Goal: Information Seeking & Learning: Learn about a topic

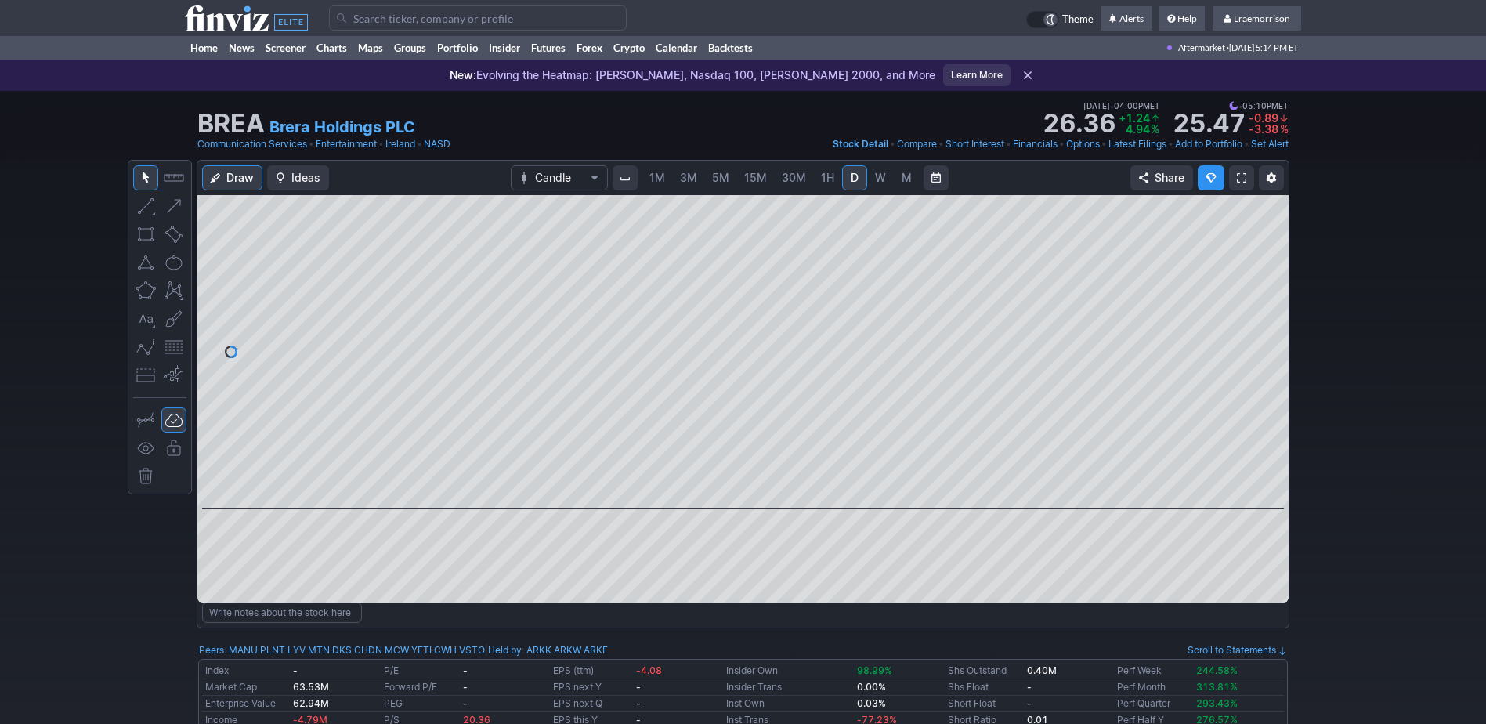
click at [661, 172] on span "1M" at bounding box center [658, 177] width 16 height 13
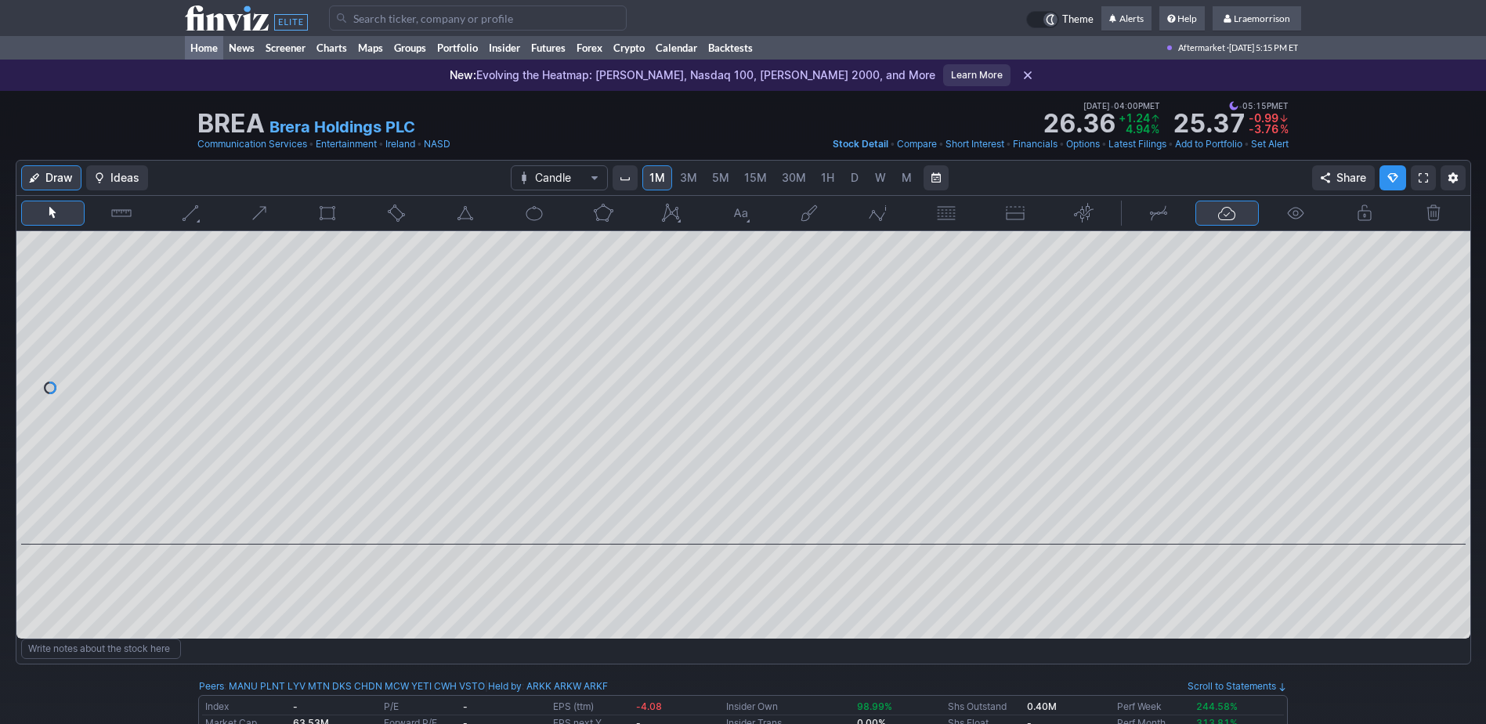
click at [202, 52] on link "Home" at bounding box center [204, 48] width 38 height 24
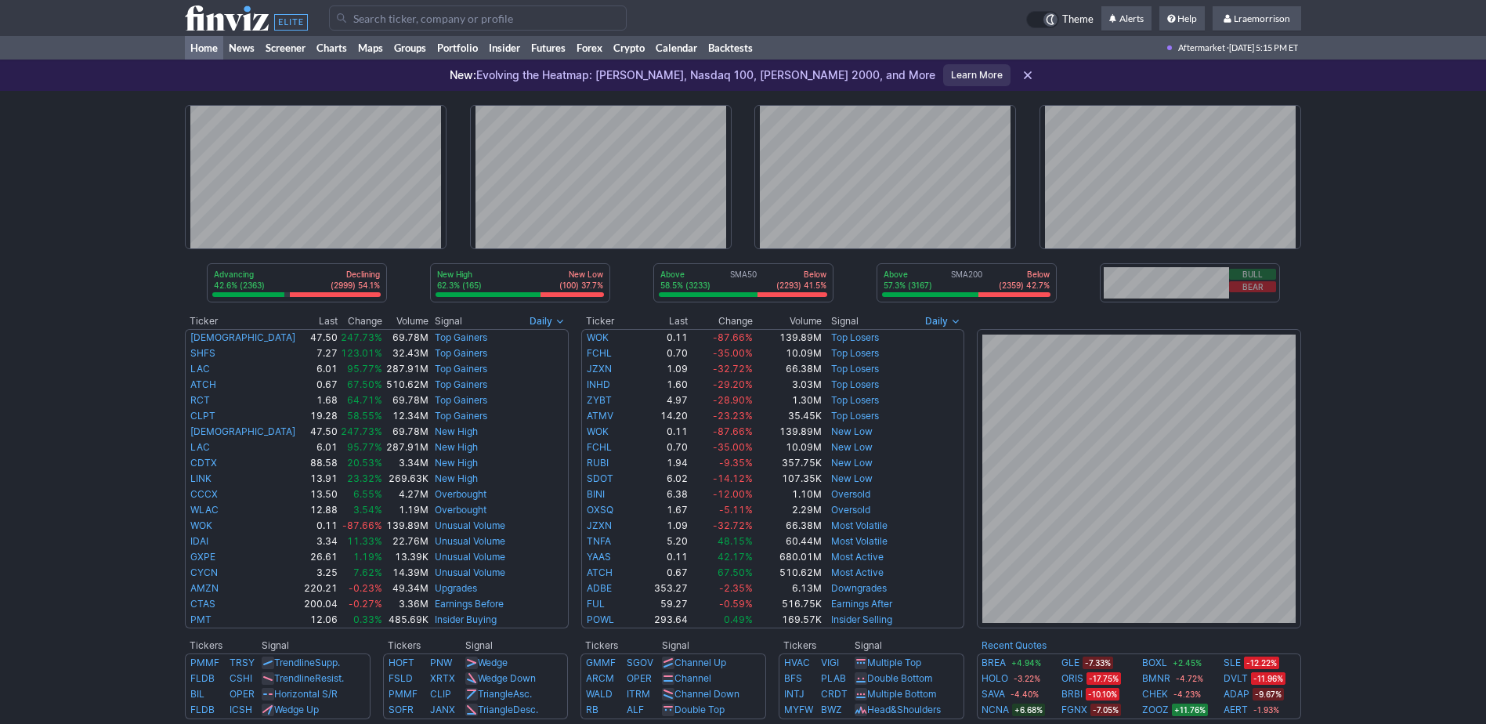
click at [378, 19] on input "Search" at bounding box center [478, 17] width 298 height 25
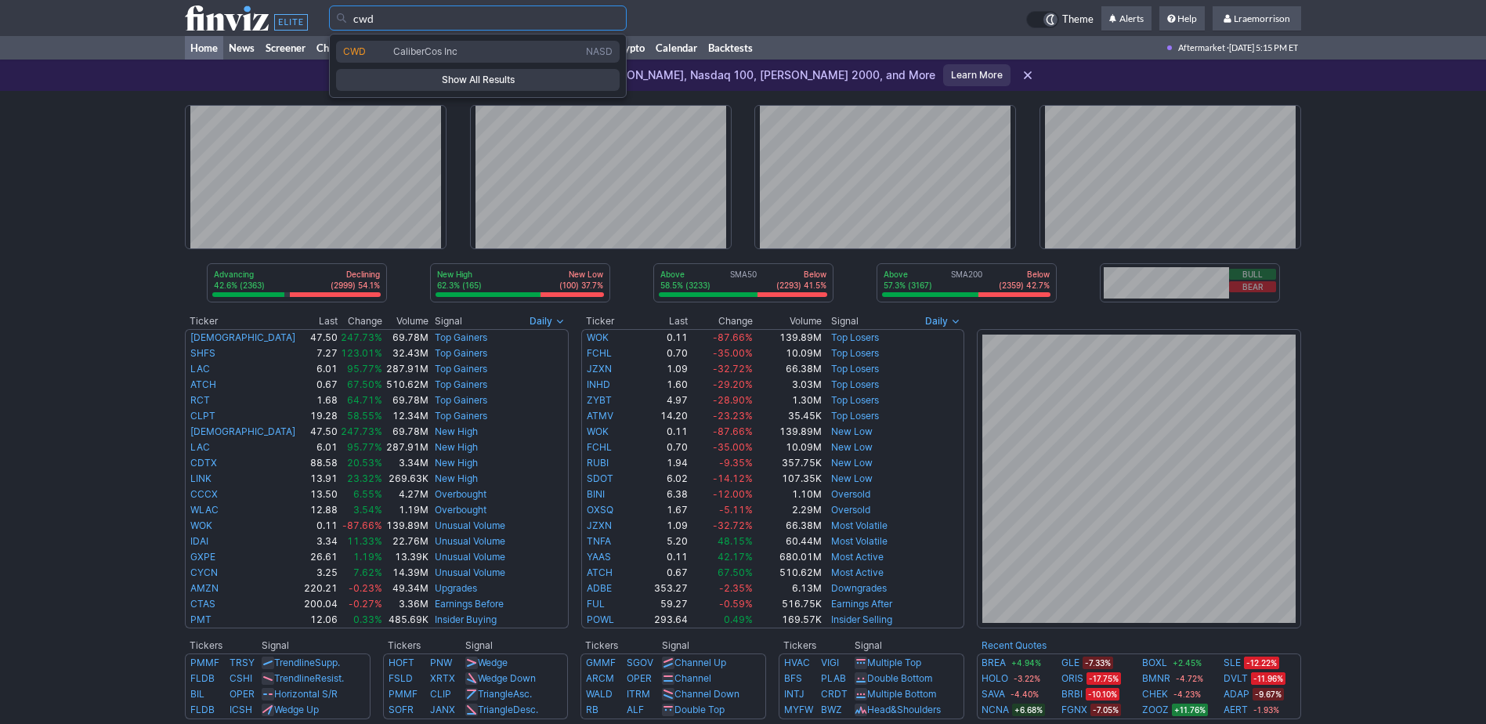
click at [382, 50] on span "CWD" at bounding box center [368, 51] width 50 height 13
type input "CWD"
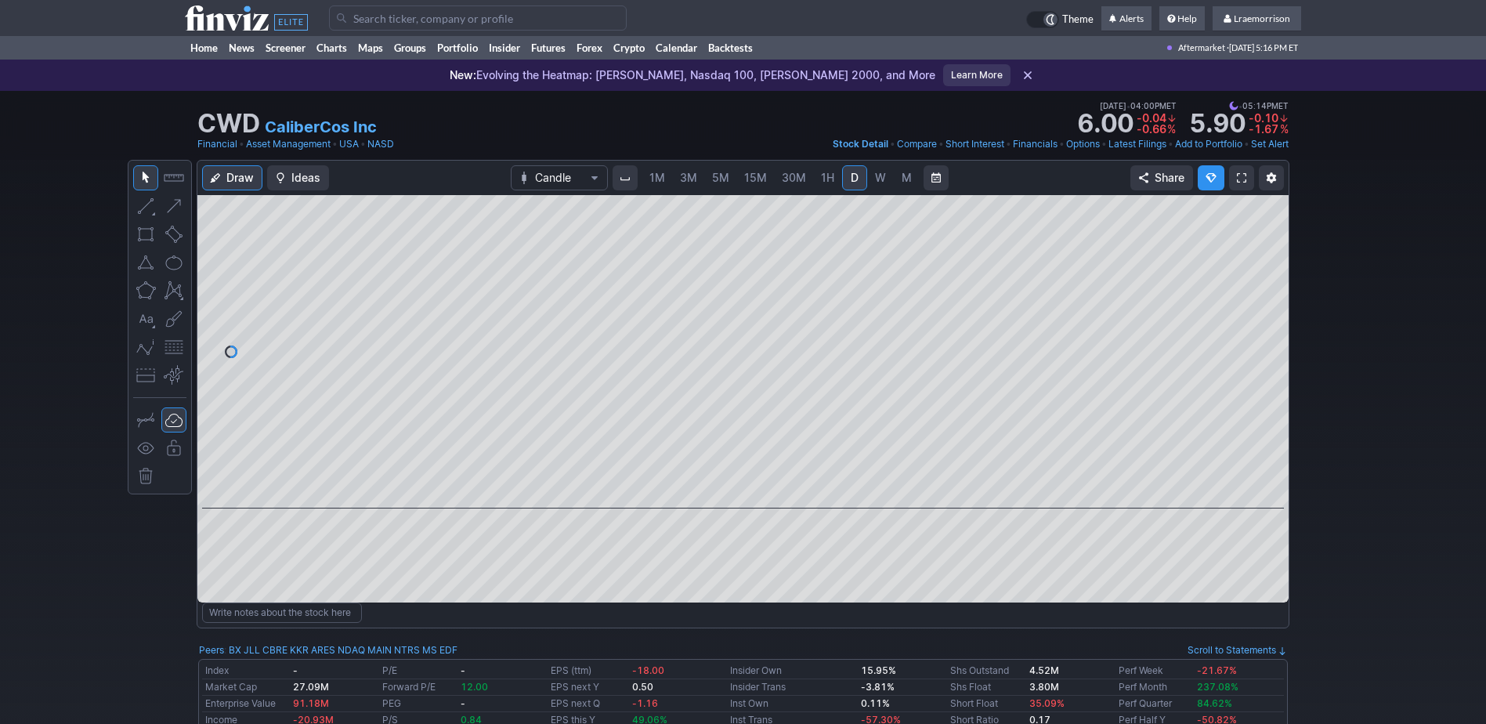
click at [652, 178] on span "1M" at bounding box center [658, 177] width 16 height 13
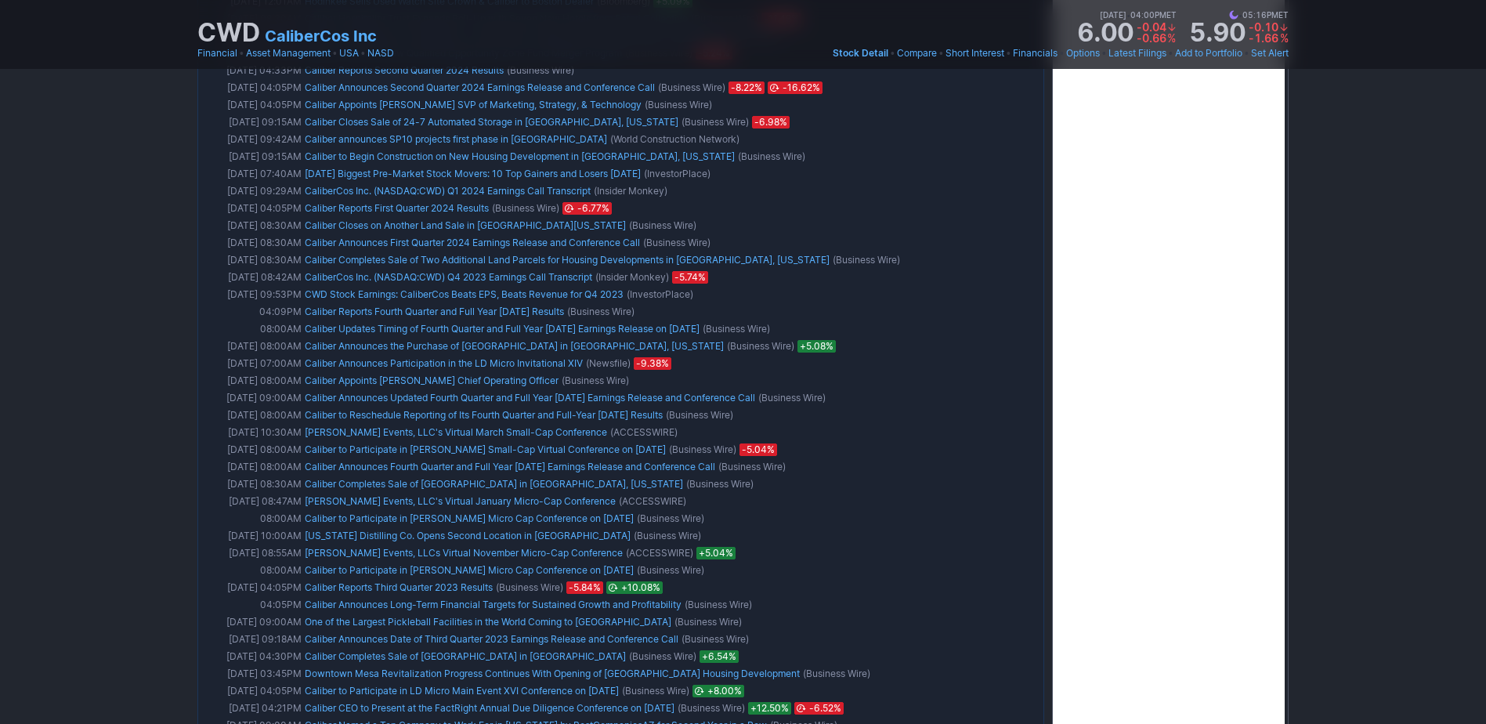
scroll to position [1880, 0]
